Goal: Task Accomplishment & Management: Manage account settings

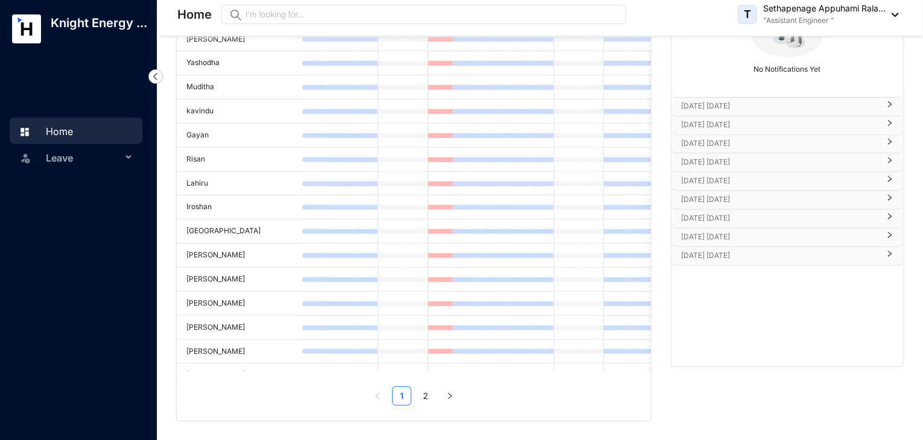
click at [27, 36] on rect at bounding box center [26, 28] width 29 height 29
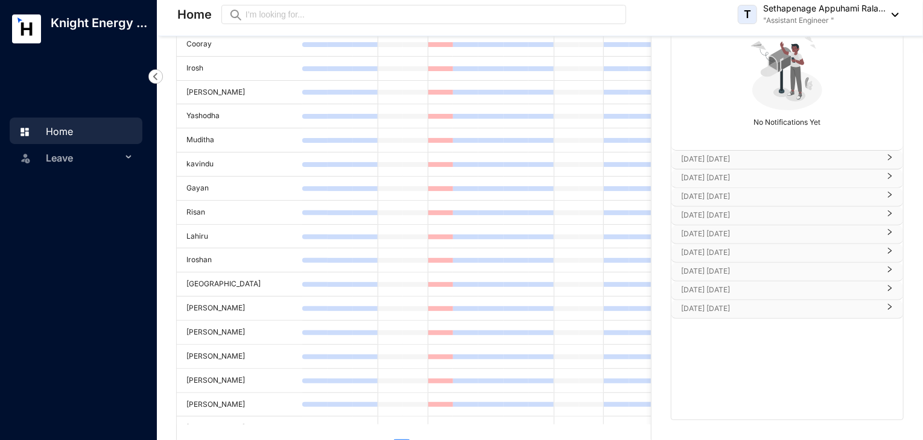
scroll to position [103, 0]
click at [807, 177] on p "[DATE] [DATE]" at bounding box center [780, 176] width 198 height 12
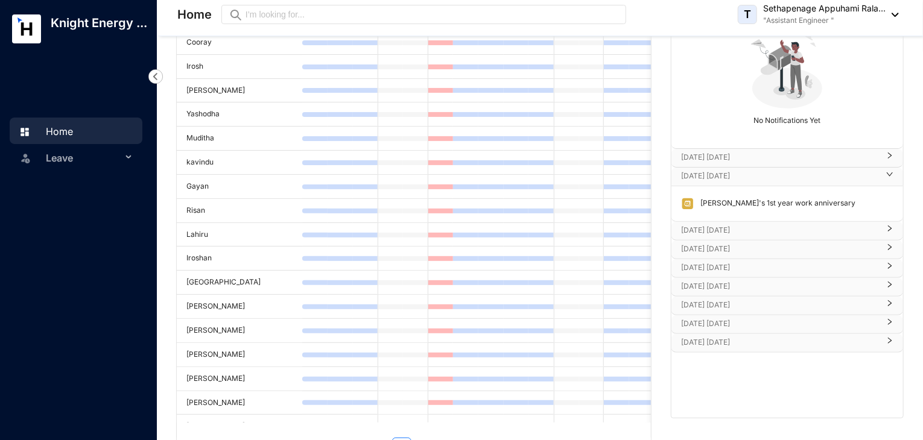
click at [808, 230] on p "[DATE] [DATE]" at bounding box center [780, 230] width 198 height 12
click at [837, 285] on p "[DATE] [DATE]" at bounding box center [780, 285] width 198 height 12
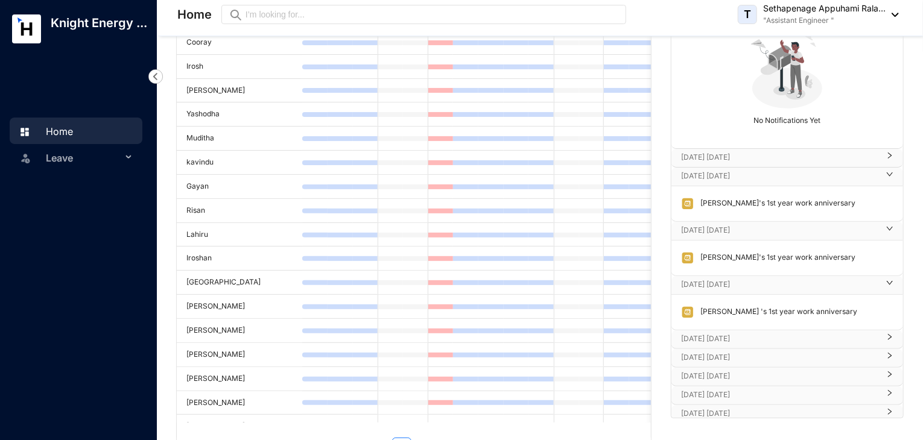
click at [836, 343] on p "[DATE] [DATE]" at bounding box center [780, 339] width 198 height 12
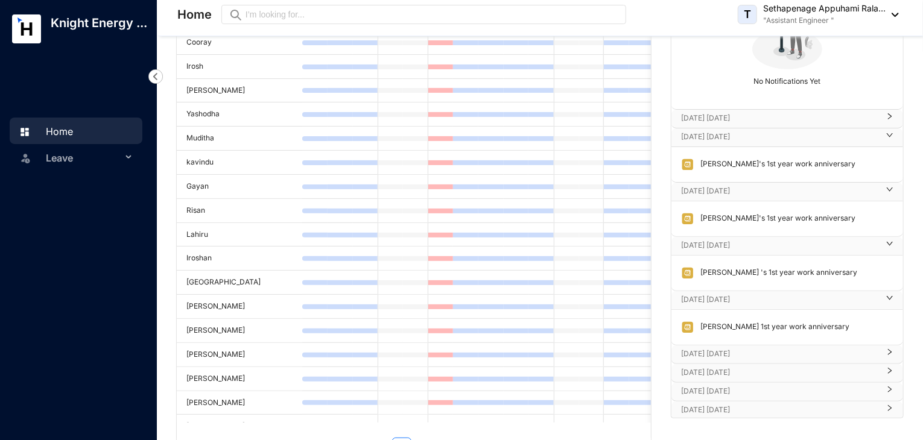
click at [804, 355] on p "[DATE] [DATE]" at bounding box center [780, 354] width 198 height 12
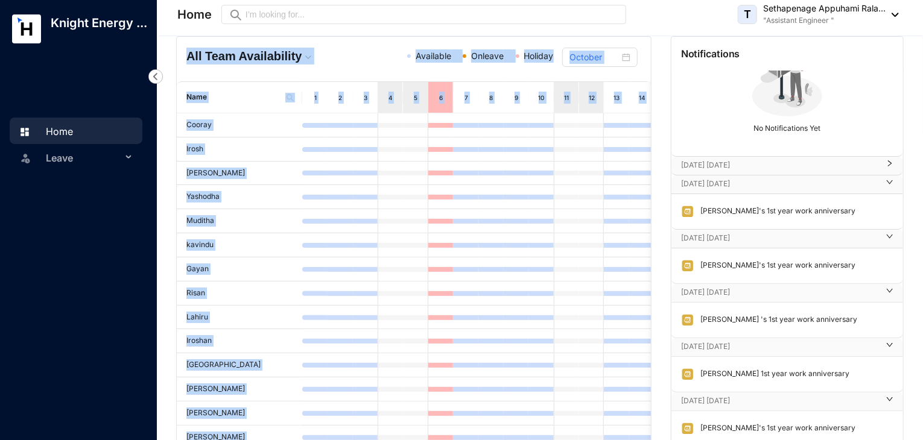
scroll to position [0, 0]
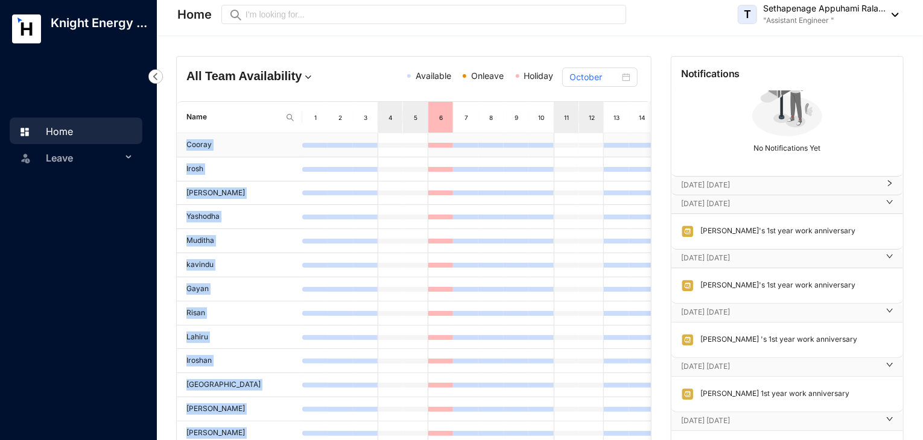
drag, startPoint x: 230, startPoint y: 367, endPoint x: 186, endPoint y: 142, distance: 229.4
click at [186, 142] on tbody "Cooray Irosh Maleesha Irudini Fernando Yashodha Muditha kavindu Gayan Risan Lah…" at bounding box center [629, 349] width 905 height 433
copy tbody "Cooray Irosh Maleesha Irudini Fernando Yashodha Muditha kavindu Gayan Risan Lah…"
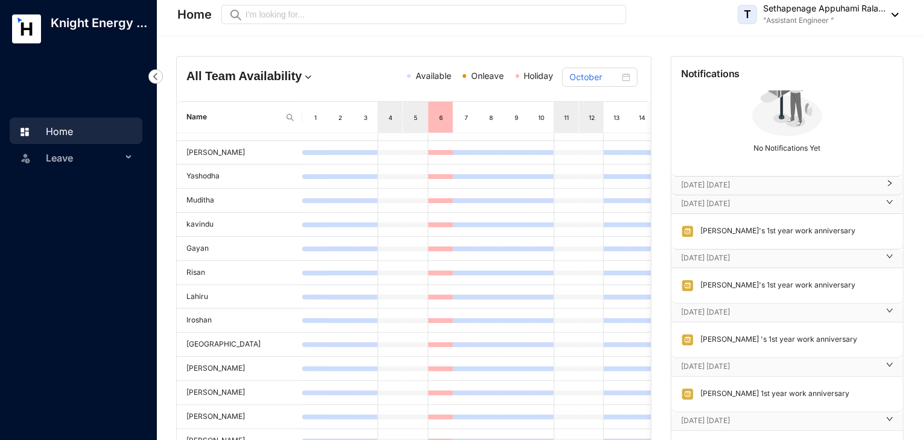
click at [98, 167] on span "Leave" at bounding box center [84, 158] width 76 height 24
click at [74, 215] on link "Balance" at bounding box center [56, 216] width 42 height 10
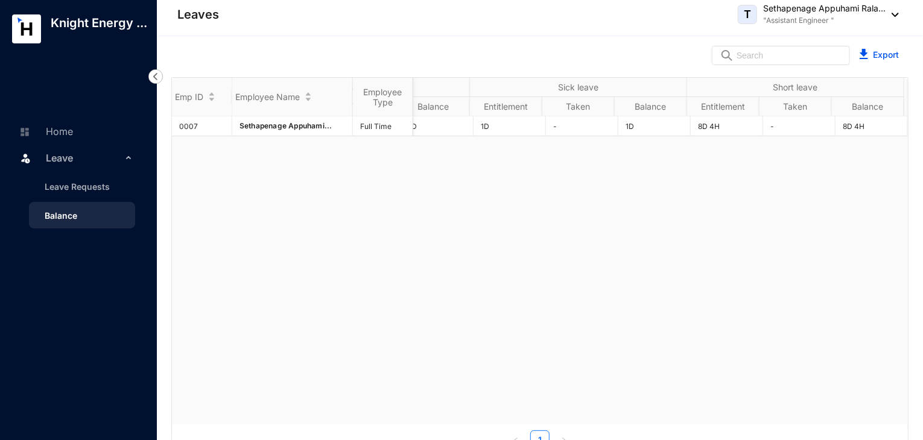
click at [820, 17] on p ""Assistant Engineer "" at bounding box center [824, 20] width 122 height 12
click at [67, 131] on link "Home" at bounding box center [44, 131] width 57 height 12
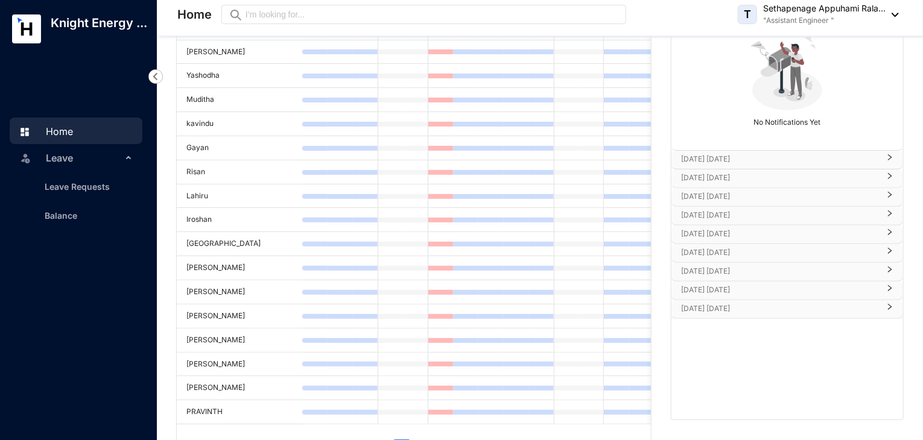
click at [60, 31] on p "Knight Energy ..." at bounding box center [99, 22] width 116 height 17
click at [35, 31] on rect at bounding box center [26, 28] width 29 height 29
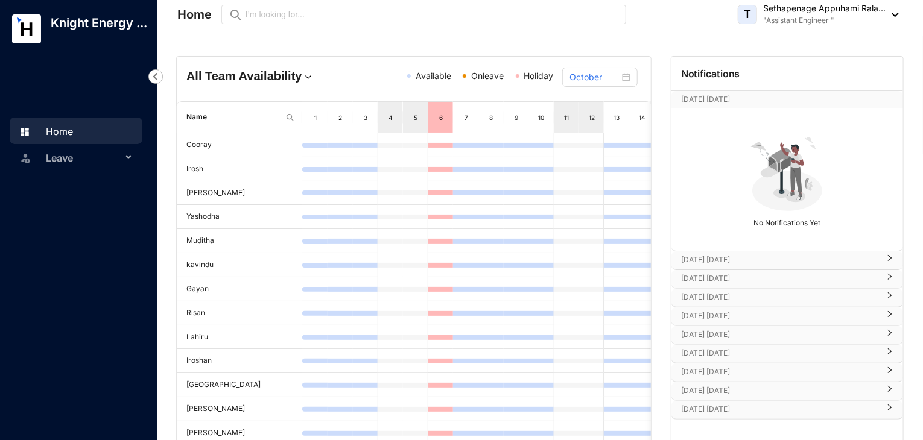
click at [898, 22] on div "[PERSON_NAME] Appuhami Rala... "Assistant Engineer "" at bounding box center [818, 14] width 161 height 24
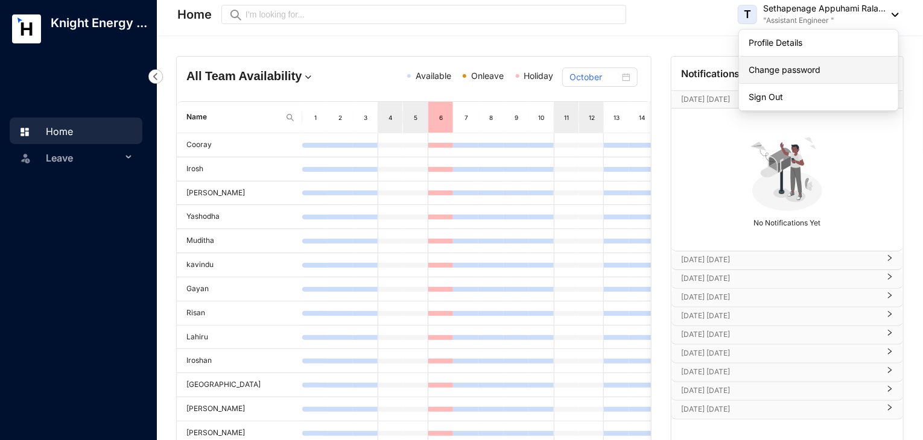
click at [825, 66] on link "Change password" at bounding box center [819, 70] width 140 height 12
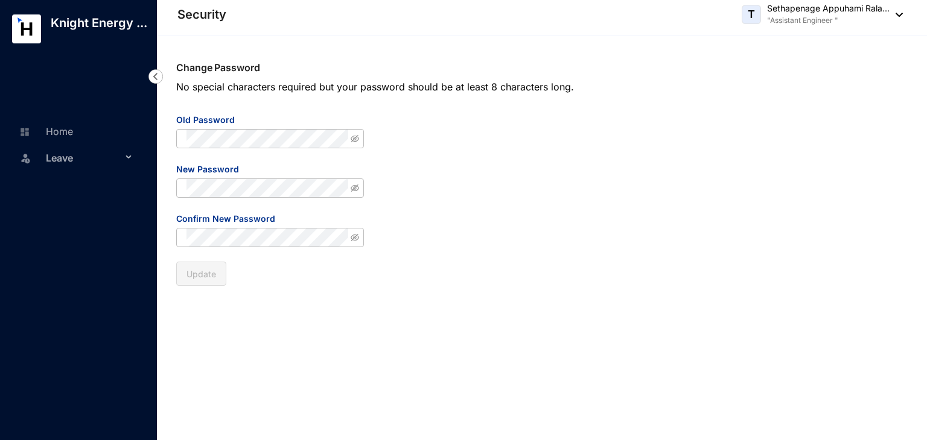
click at [903, 11] on header "Security T Sethapenage [PERSON_NAME]... "Assistant Engineer "" at bounding box center [542, 18] width 769 height 36
click at [893, 17] on div "[PERSON_NAME] Appuhami Rala... "Assistant Engineer "" at bounding box center [821, 14] width 161 height 24
